Goal: Information Seeking & Learning: Learn about a topic

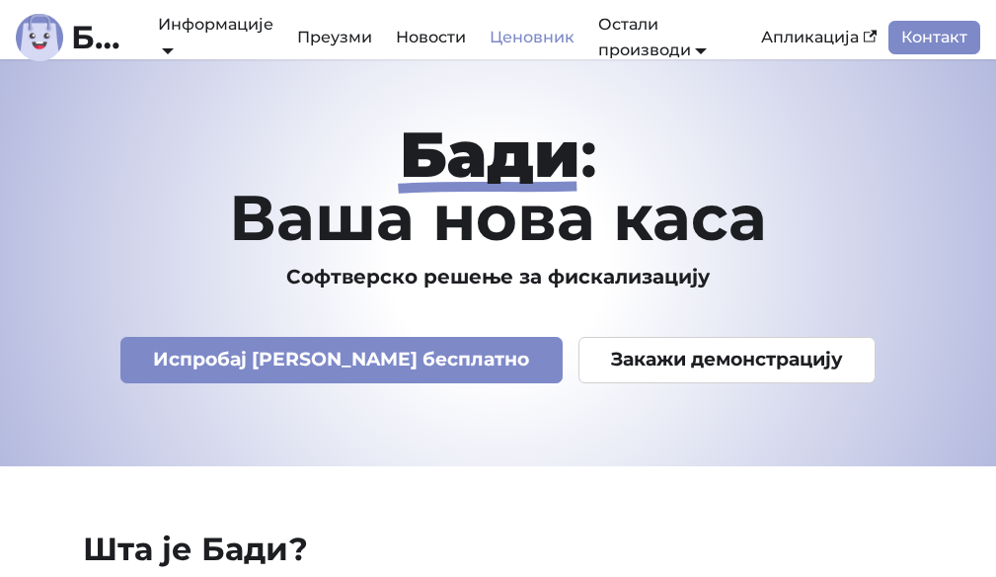
click at [533, 34] on link "Ценовник" at bounding box center [532, 38] width 109 height 34
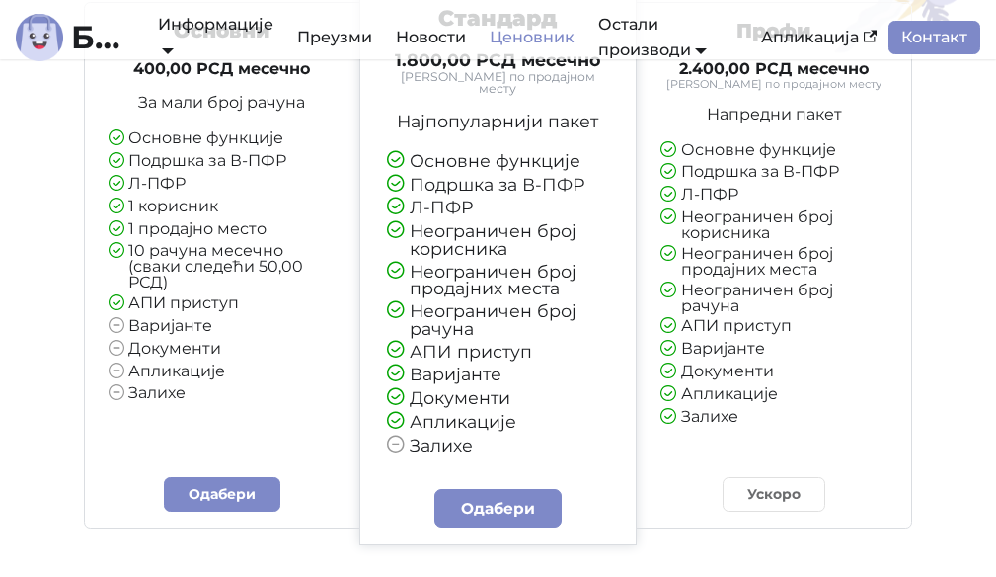
scroll to position [296, 0]
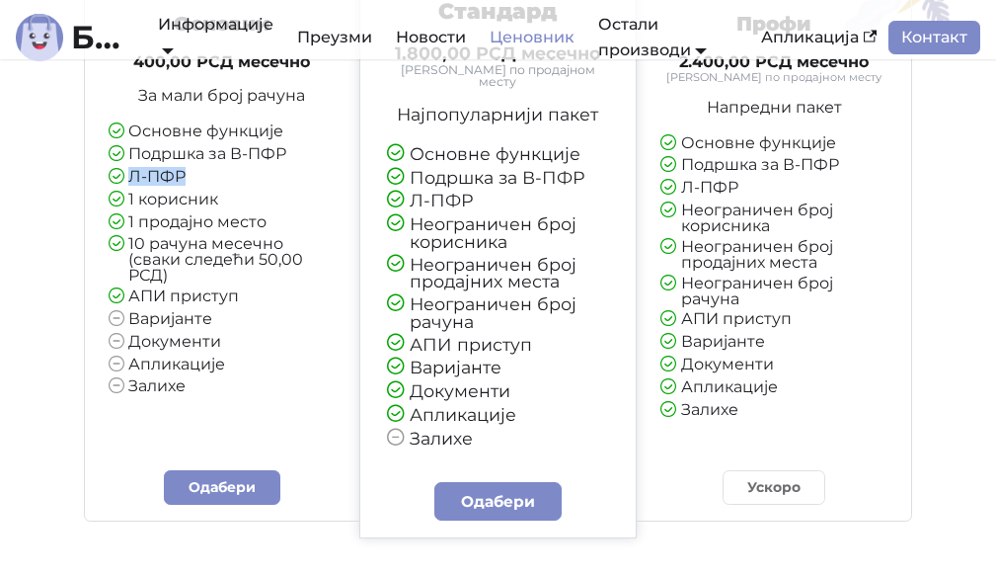
drag, startPoint x: 131, startPoint y: 178, endPoint x: 182, endPoint y: 180, distance: 50.4
click at [182, 180] on li "Л-ПФР" at bounding box center [222, 178] width 227 height 18
drag, startPoint x: 129, startPoint y: 200, endPoint x: 219, endPoint y: 204, distance: 90.0
click at [219, 204] on li "1 корисник" at bounding box center [222, 201] width 227 height 18
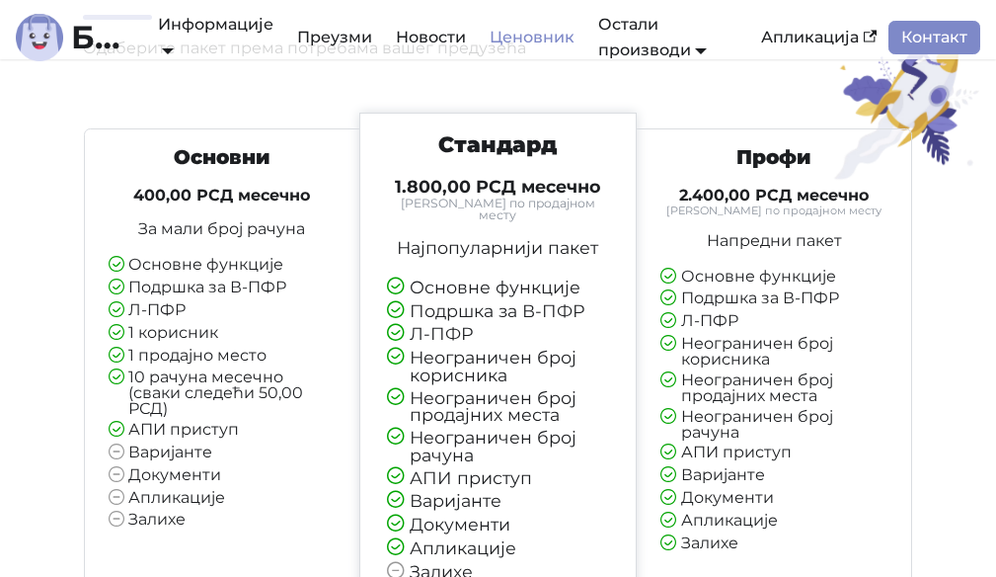
scroll to position [198, 0]
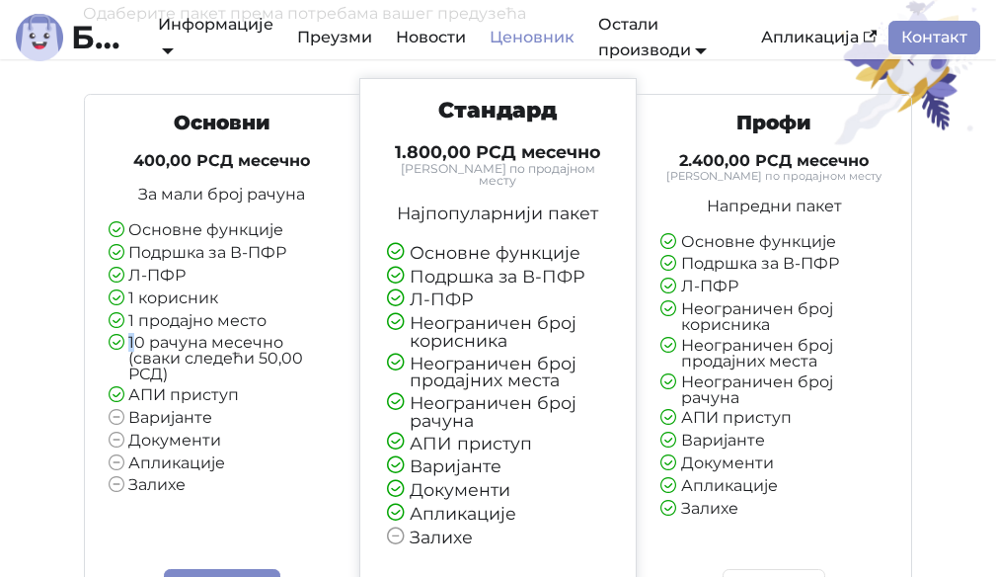
click at [132, 344] on li "10 рачуна месечно (сваки следећи 50,00 РСД)" at bounding box center [222, 358] width 227 height 47
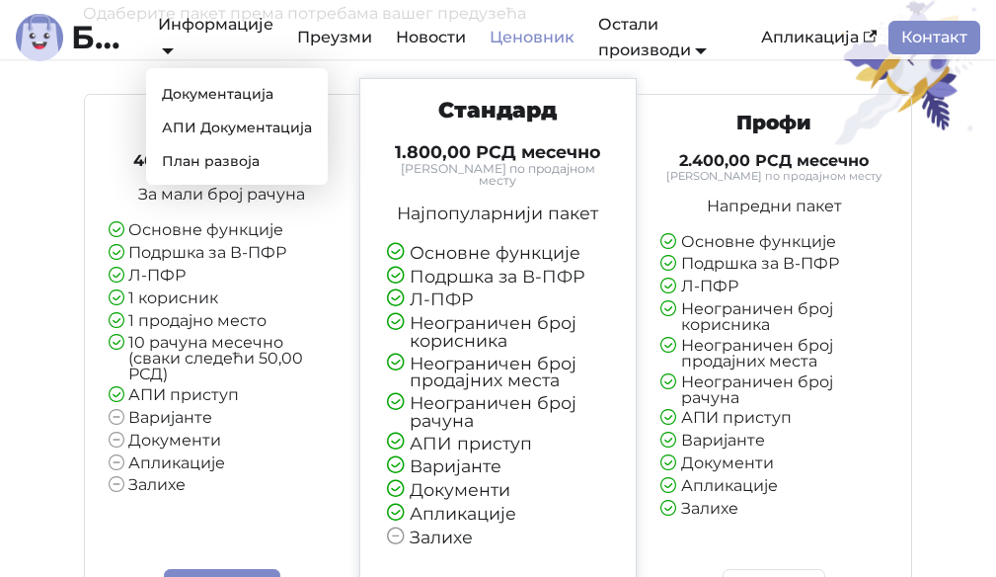
drag, startPoint x: 4, startPoint y: 308, endPoint x: 213, endPoint y: 41, distance: 339.0
click at [213, 41] on div "Информације Документација АПИ Документација План развоја" at bounding box center [215, 38] width 139 height 60
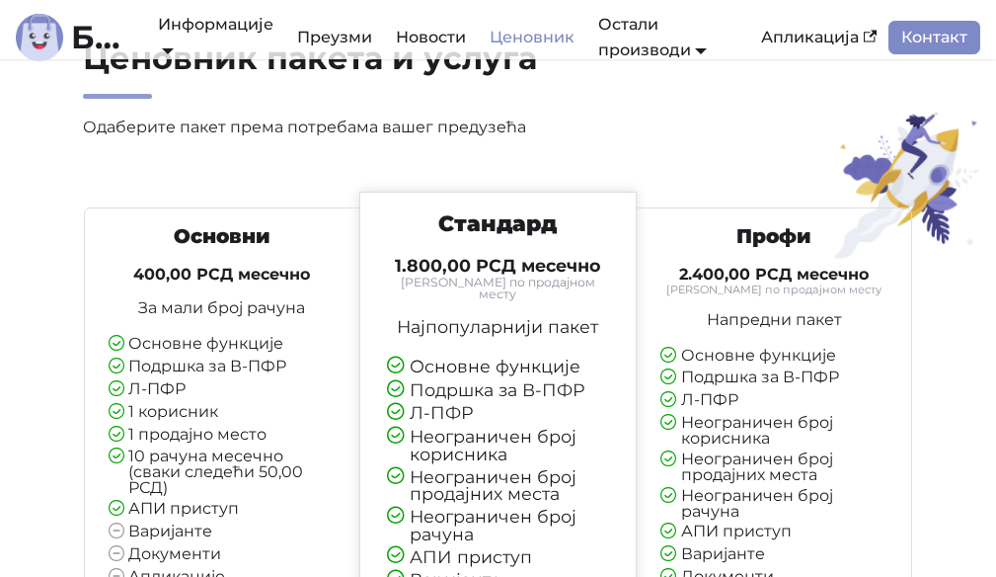
scroll to position [0, 0]
